Goal: Participate in discussion

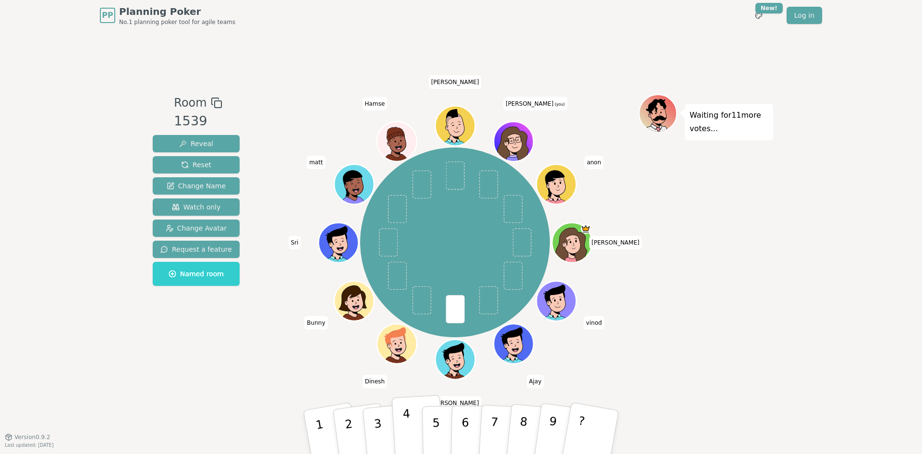
click at [409, 429] on p "4" at bounding box center [408, 433] width 11 height 52
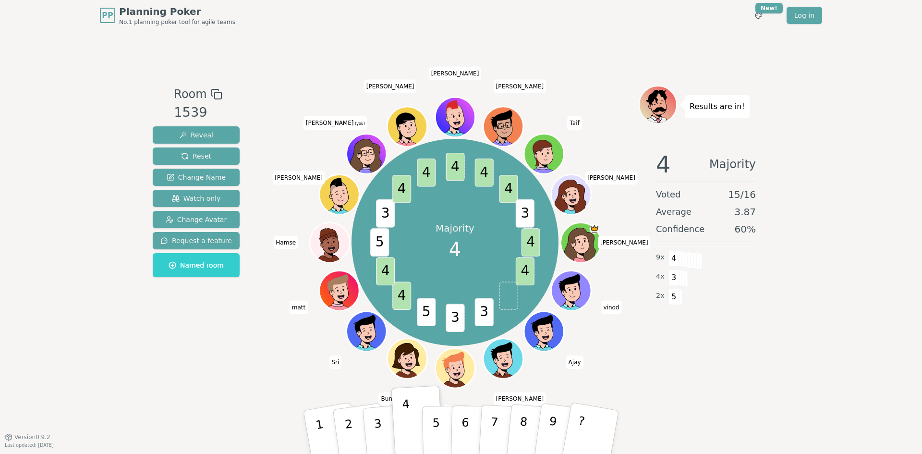
click at [714, 378] on div "Results are in! 4 Majority Voted 15 / 16 Average 3.87 Confidence 60 % 9 x 4 4 x…" at bounding box center [706, 233] width 134 height 297
click at [268, 392] on div "Room 1539 Reveal Reset Change Name Watch only Change Avatar Request a feature N…" at bounding box center [461, 234] width 624 height 406
